Goal: Book appointment/travel/reservation

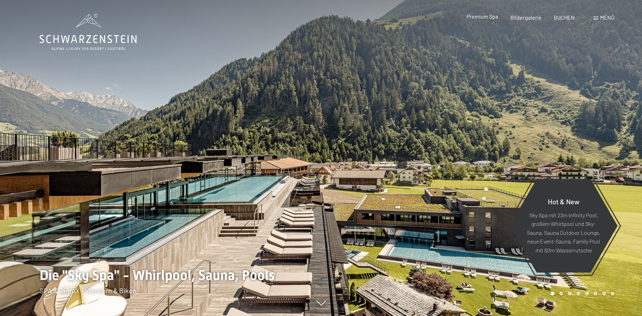
click at [483, 16] on span "Premium Spa" at bounding box center [482, 16] width 32 height 7
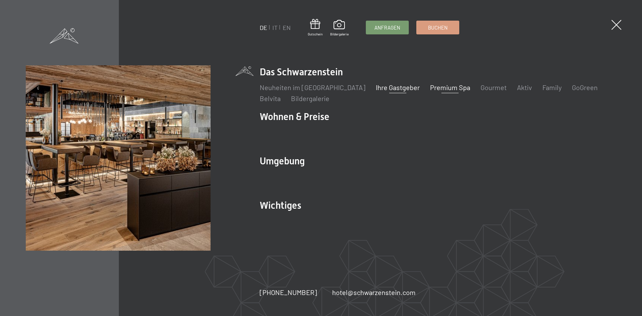
click at [376, 89] on link "Ihre Gastgeber" at bounding box center [398, 87] width 44 height 8
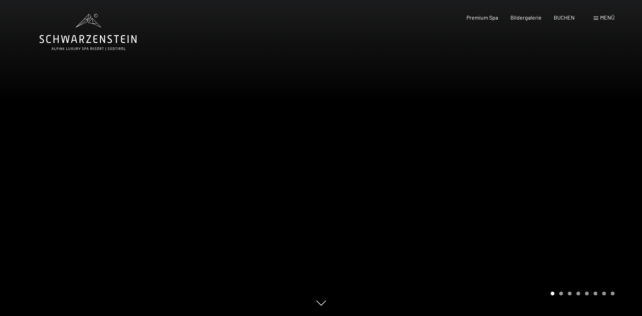
click at [600, 16] on div "Menü" at bounding box center [603, 18] width 21 height 8
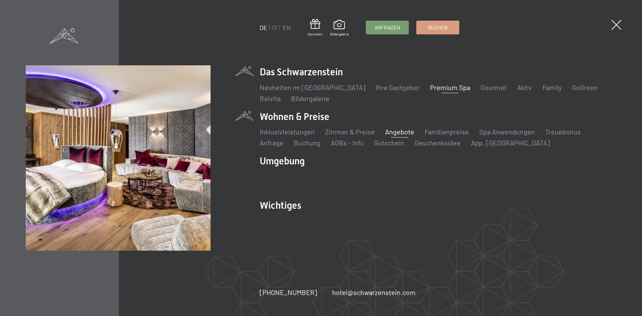
click at [397, 130] on link "Angebote" at bounding box center [399, 131] width 29 height 8
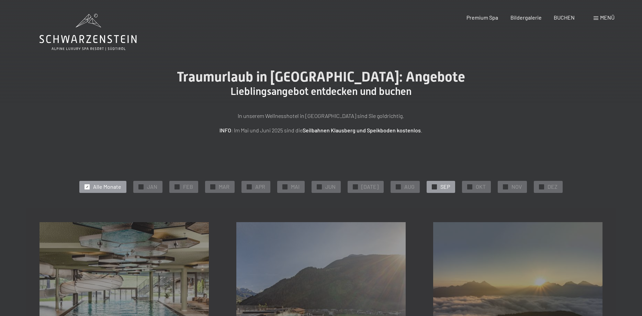
click at [442, 184] on span "SEP" at bounding box center [445, 187] width 10 height 8
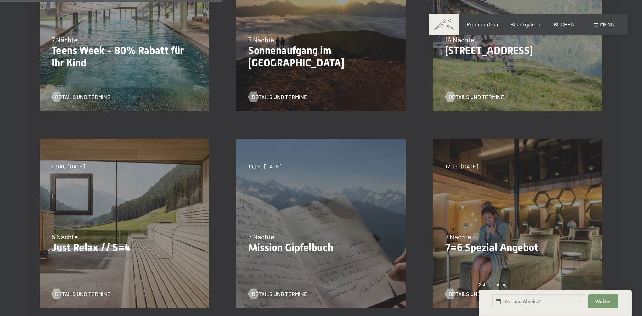
scroll to position [315, 0]
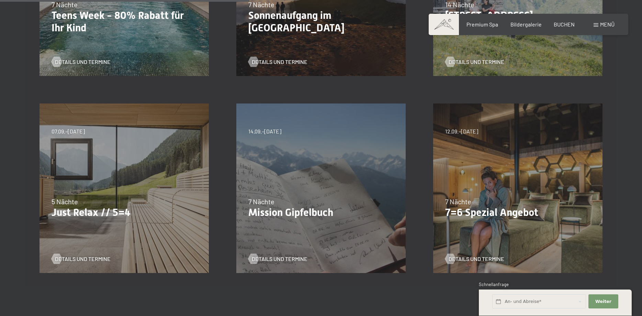
click at [125, 215] on p "Just Relax // 5=4" at bounding box center [124, 212] width 145 height 12
click at [67, 149] on div "07.09.–03.10.2025 21.12.–26.12.2025 11.01.–23.01.2026 08.03.–27.03.2026 08.11.–…" at bounding box center [124, 188] width 197 height 197
click at [83, 176] on div "07.09.–03.10.2025 21.12.–26.12.2025 11.01.–23.01.2026 08.03.–27.03.2026 08.11.–…" at bounding box center [124, 188] width 197 height 197
click at [88, 259] on span "Details und Termine" at bounding box center [90, 259] width 56 height 8
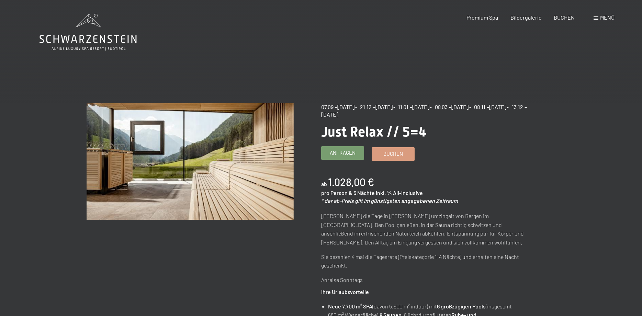
click at [349, 154] on span "Anfragen" at bounding box center [343, 152] width 26 height 7
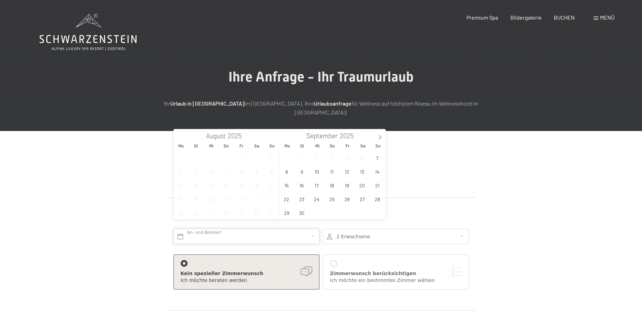
click at [300, 228] on input "text" at bounding box center [246, 235] width 146 height 15
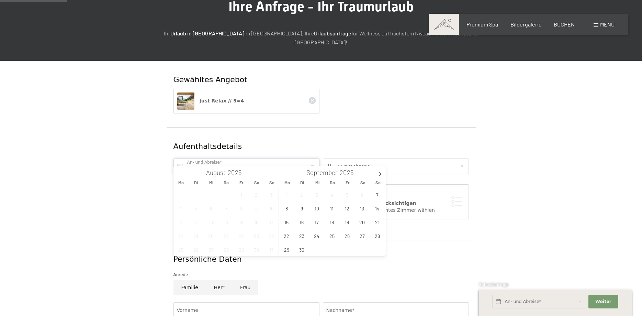
scroll to position [35, 0]
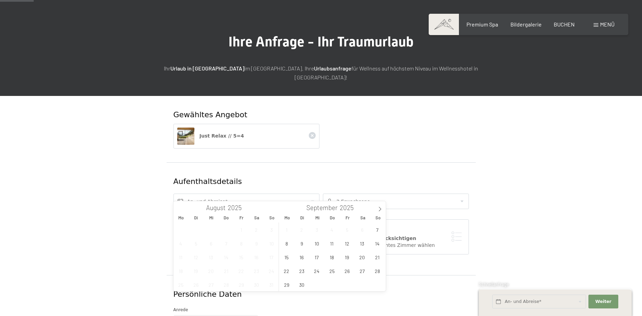
click at [86, 172] on div "Gewähltes Angebot Just Relax // 5=4 Aufenthaltsdetails An- und Abreise* 2 Erwac…" at bounding box center [321, 298] width 520 height 404
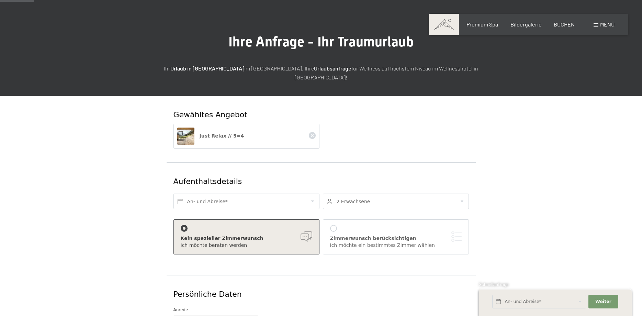
click at [465, 196] on div at bounding box center [396, 200] width 146 height 15
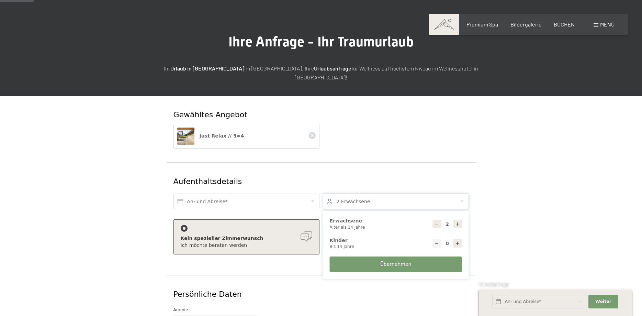
click at [465, 194] on div at bounding box center [396, 200] width 146 height 15
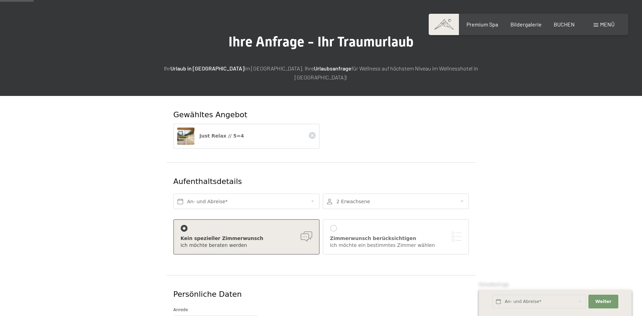
click at [507, 192] on form "Gewähltes Angebot Just Relax // 5=4 Aufenthaltsdetails An- und Abreise* 2 Erwac…" at bounding box center [321, 298] width 469 height 404
